Goal: Transaction & Acquisition: Purchase product/service

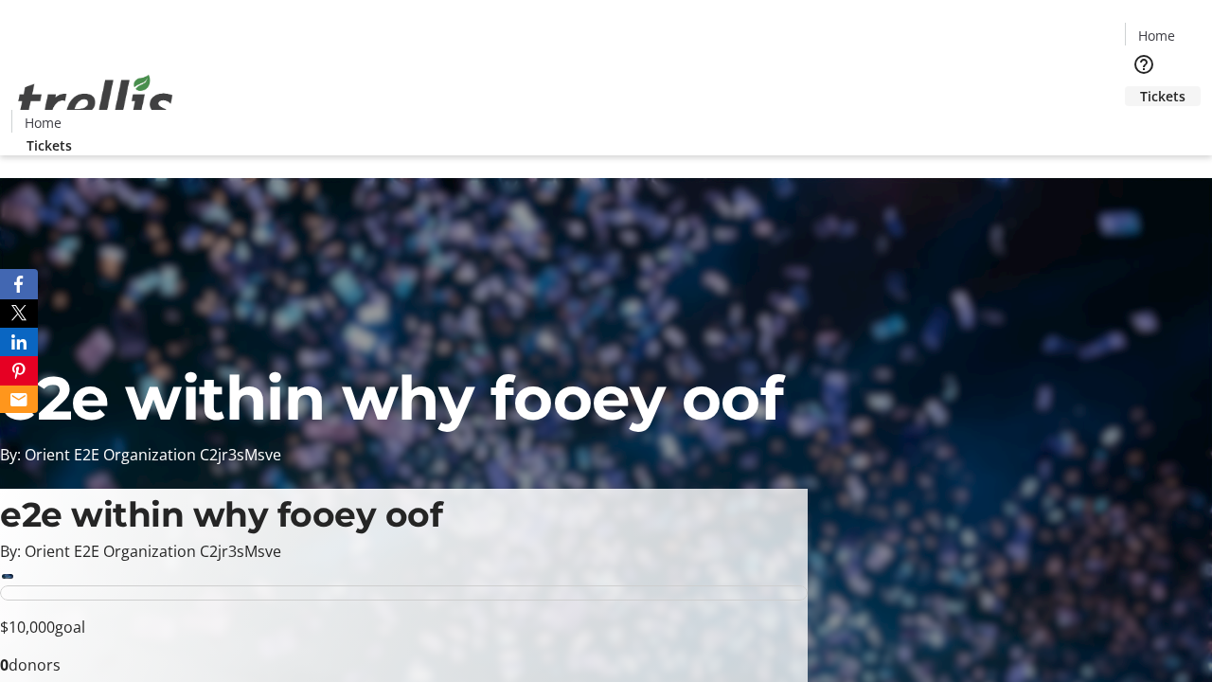
click at [1140, 86] on span "Tickets" at bounding box center [1162, 96] width 45 height 20
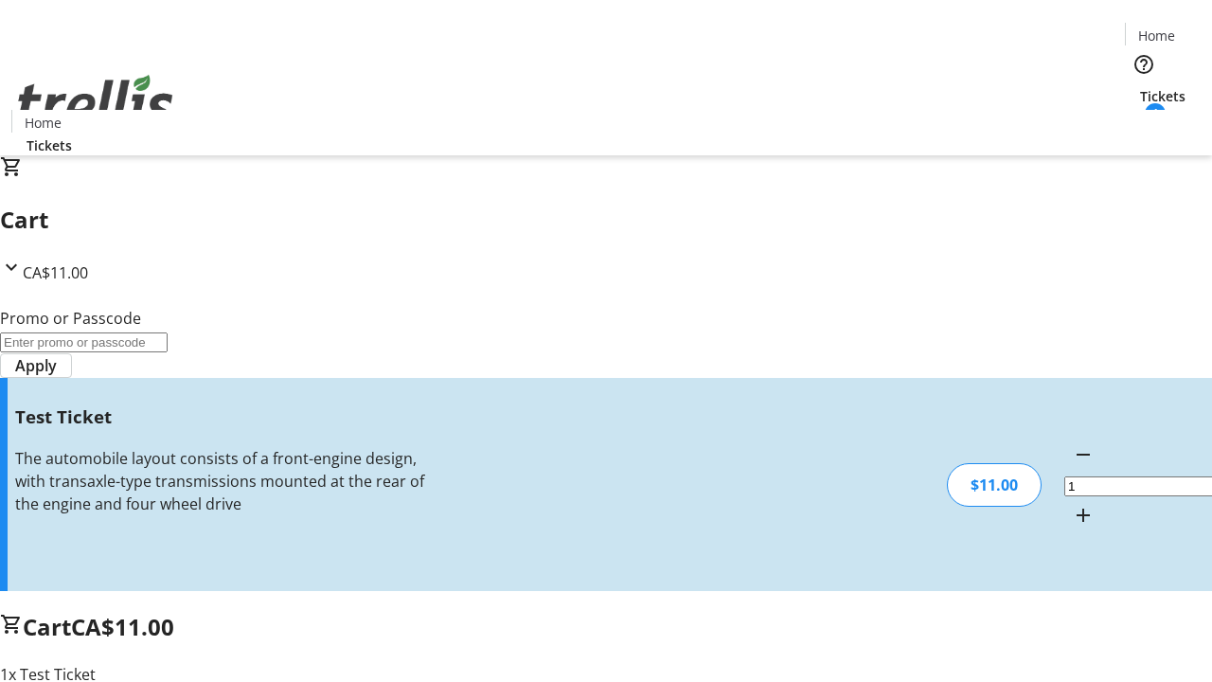
type input "UNLOCK"
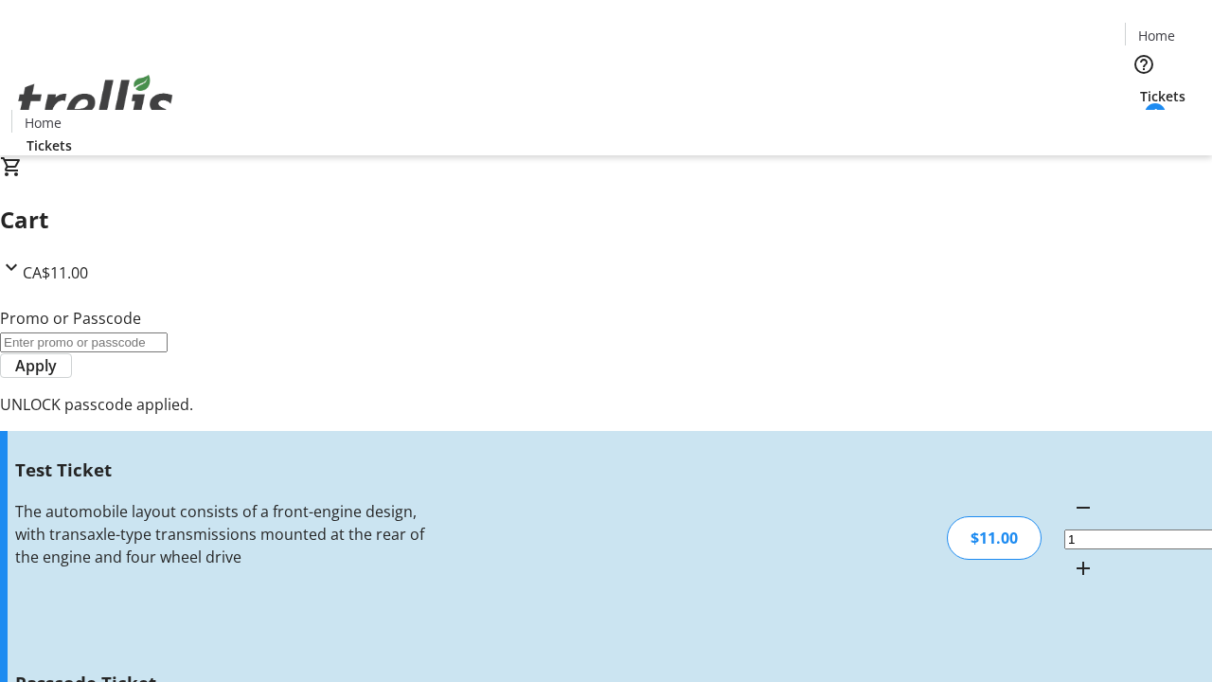
type input "5"
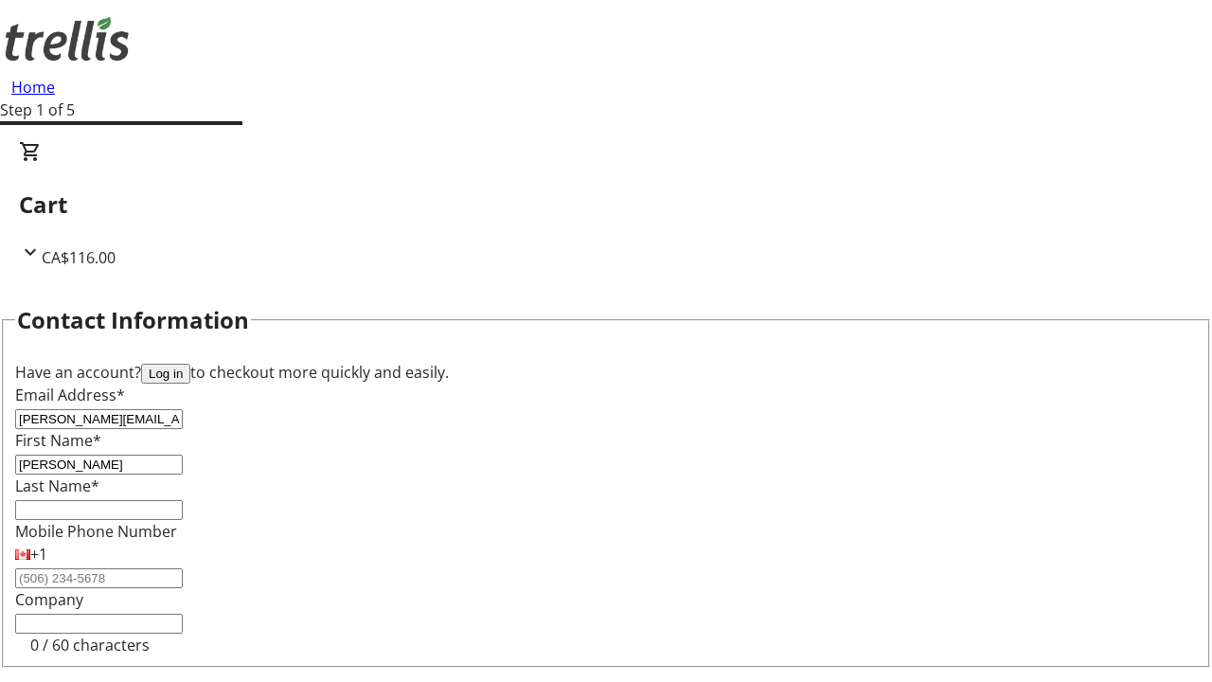
type input "[PERSON_NAME]"
type input "[GEOGRAPHIC_DATA]"
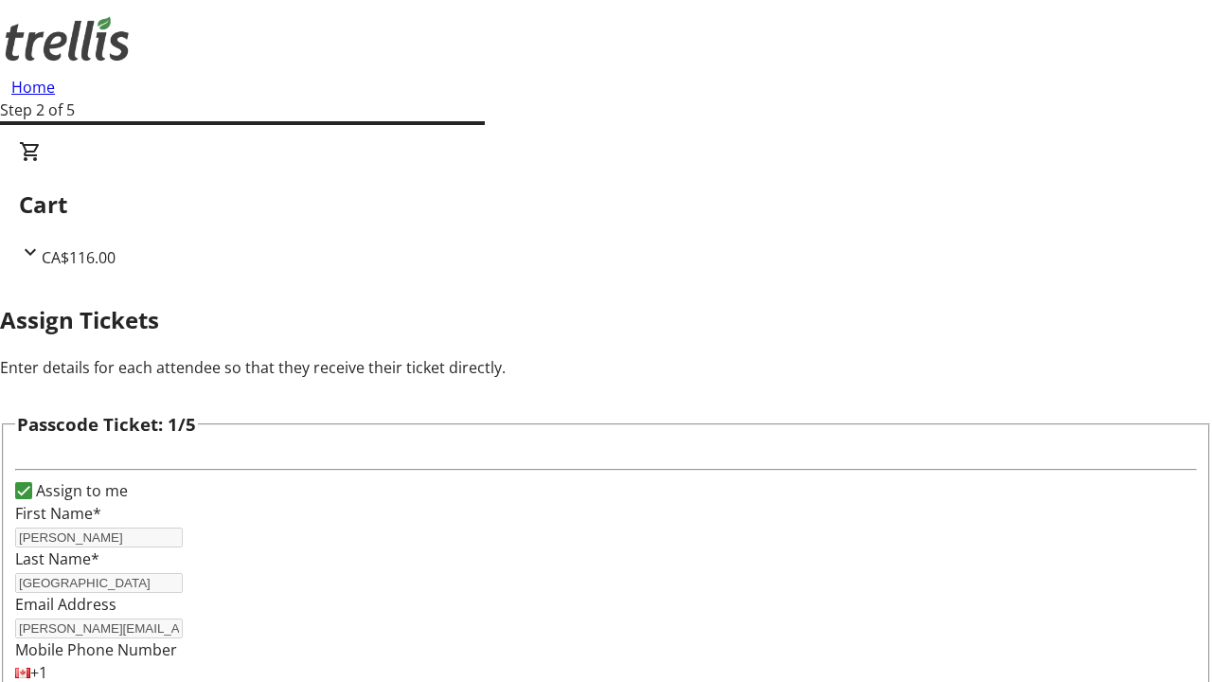
type input "Carleton"
type input "Cummerata"
type input "[PERSON_NAME]"
type input "Amara"
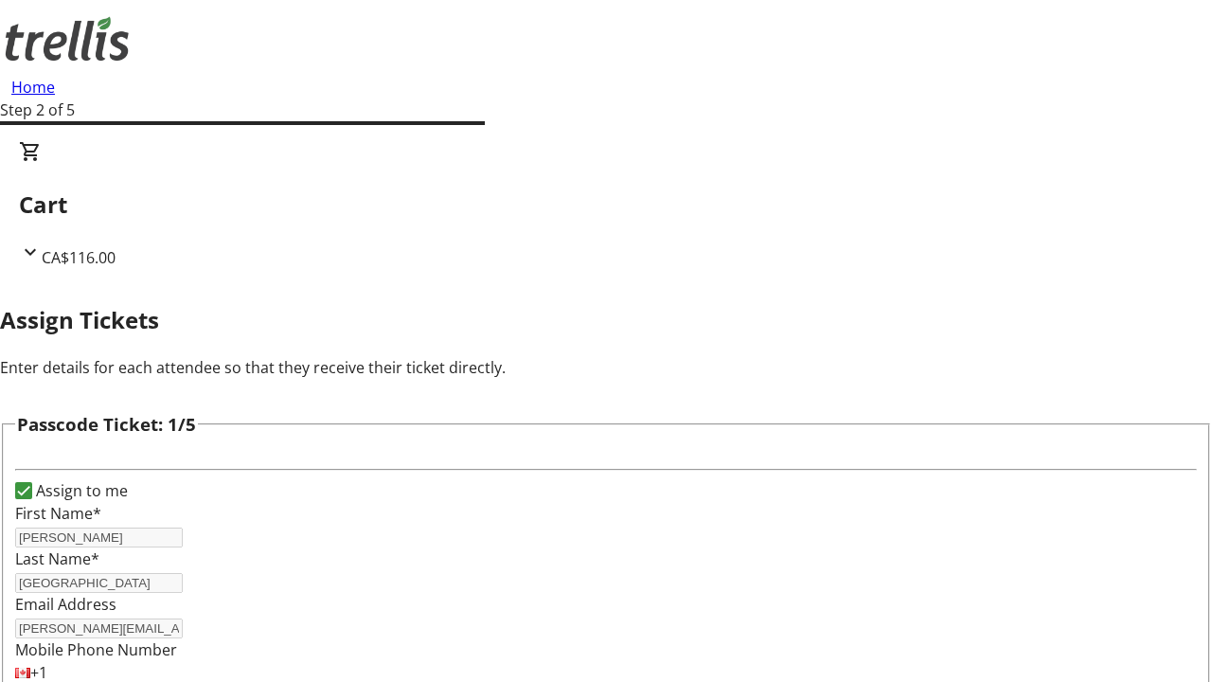
type input "[PERSON_NAME]"
checkbox input "true"
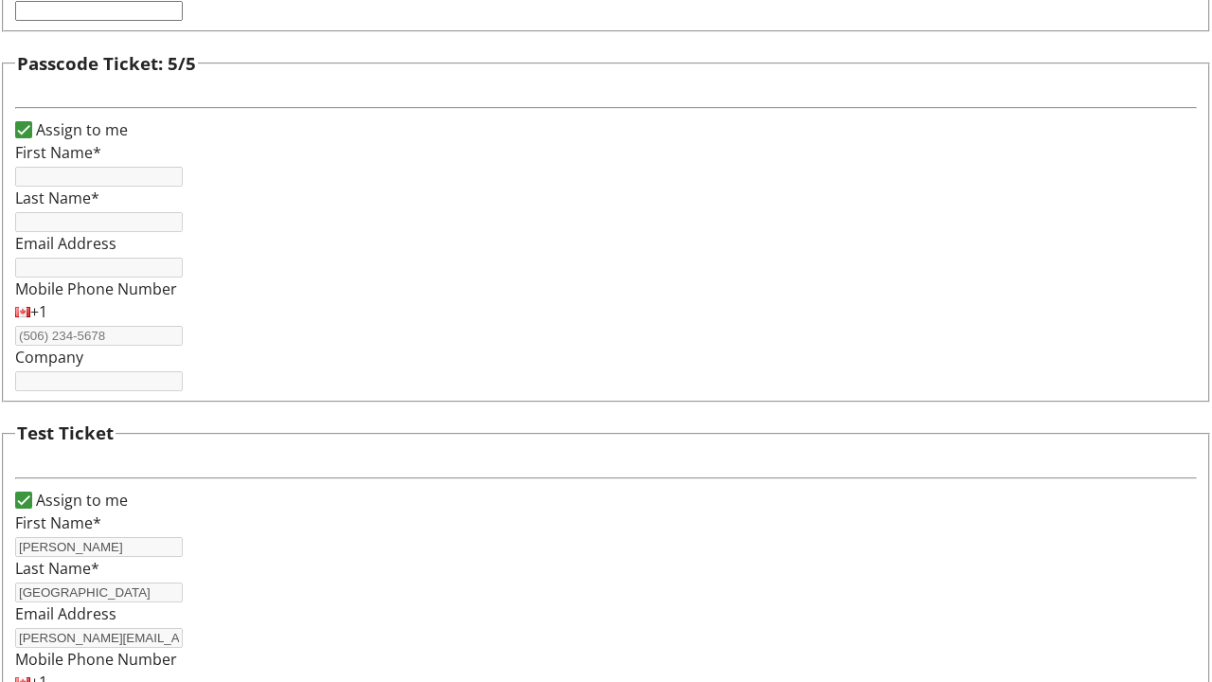
type input "[PERSON_NAME]"
type input "[GEOGRAPHIC_DATA]"
type input "[PERSON_NAME][EMAIL_ADDRESS][DOMAIN_NAME]"
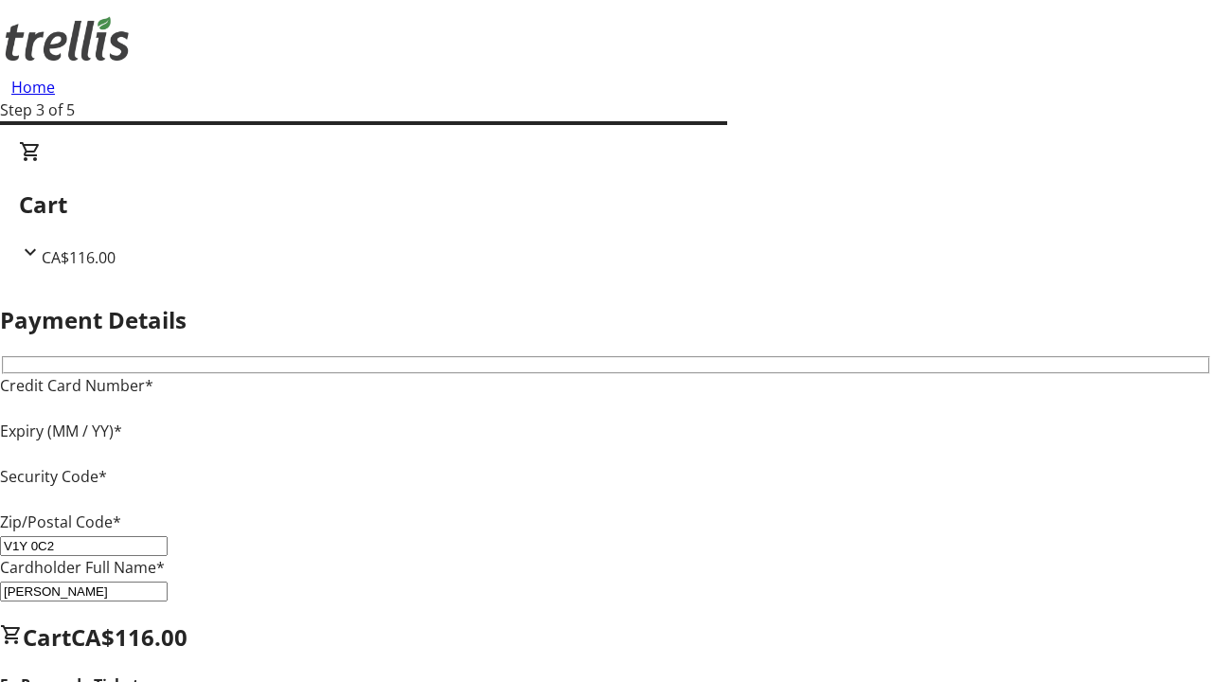
type input "V1Y 0C2"
